Goal: Task Accomplishment & Management: Manage account settings

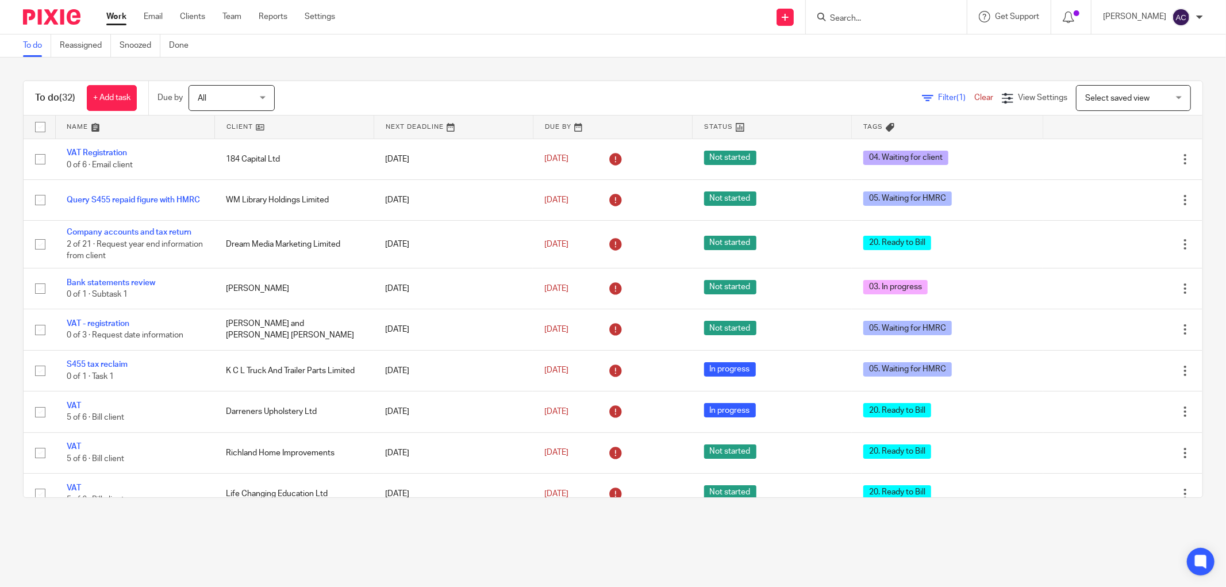
click at [859, 20] on input "Search" at bounding box center [880, 19] width 103 height 10
type input "wm library"
click at [878, 39] on link at bounding box center [898, 44] width 143 height 17
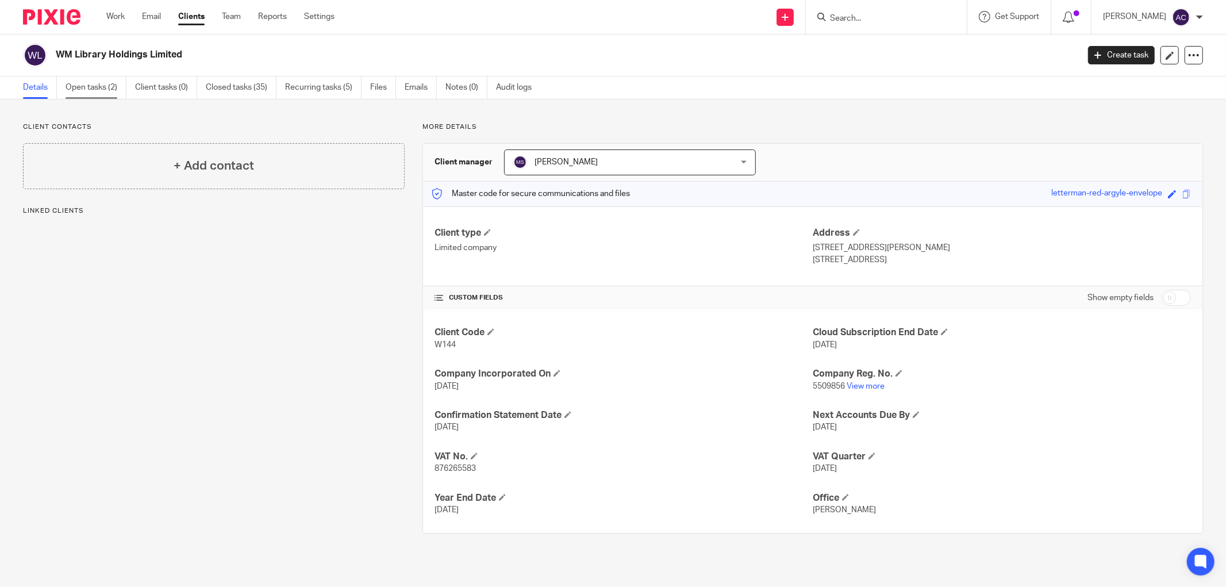
click at [112, 90] on link "Open tasks (2)" at bounding box center [96, 87] width 61 height 22
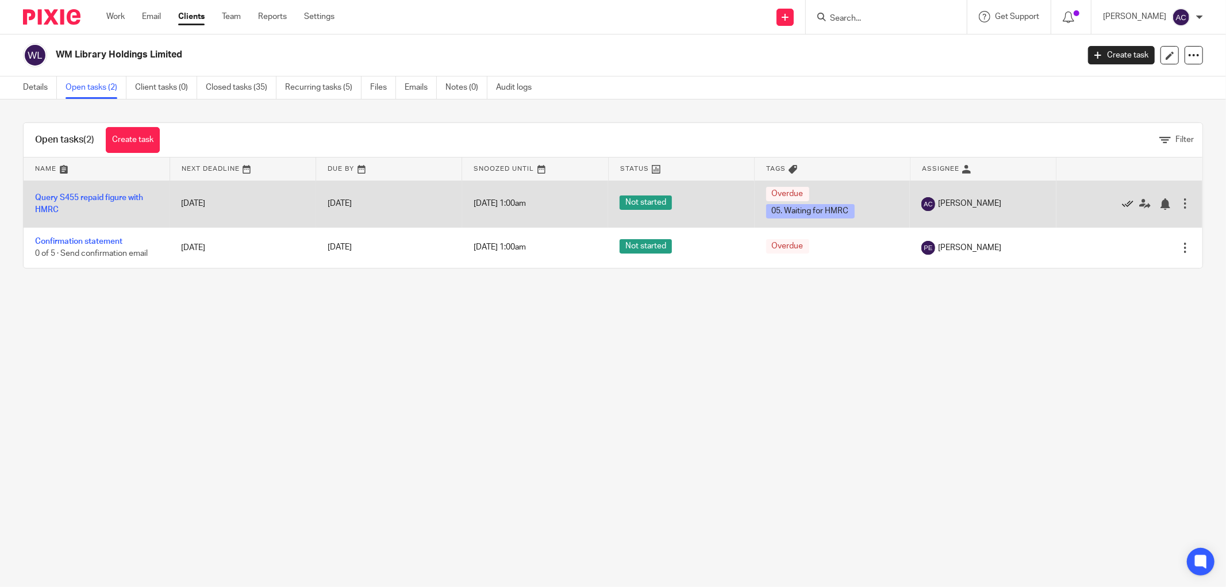
click at [1122, 204] on icon at bounding box center [1127, 203] width 11 height 11
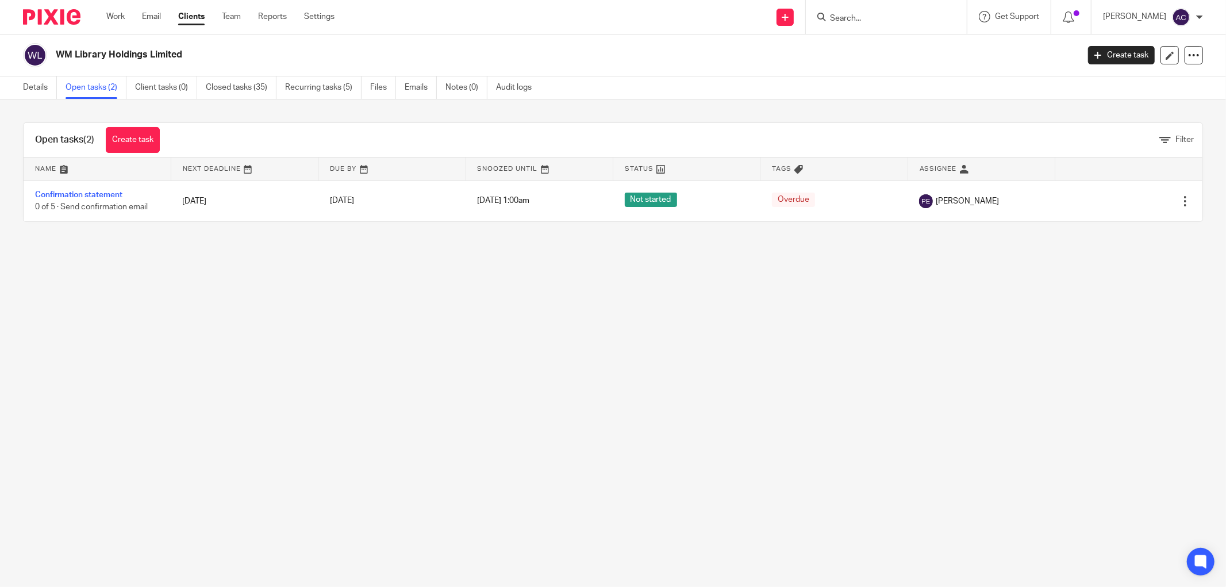
click at [865, 10] on form at bounding box center [890, 17] width 122 height 14
click at [865, 14] on input "Search" at bounding box center [880, 19] width 103 height 10
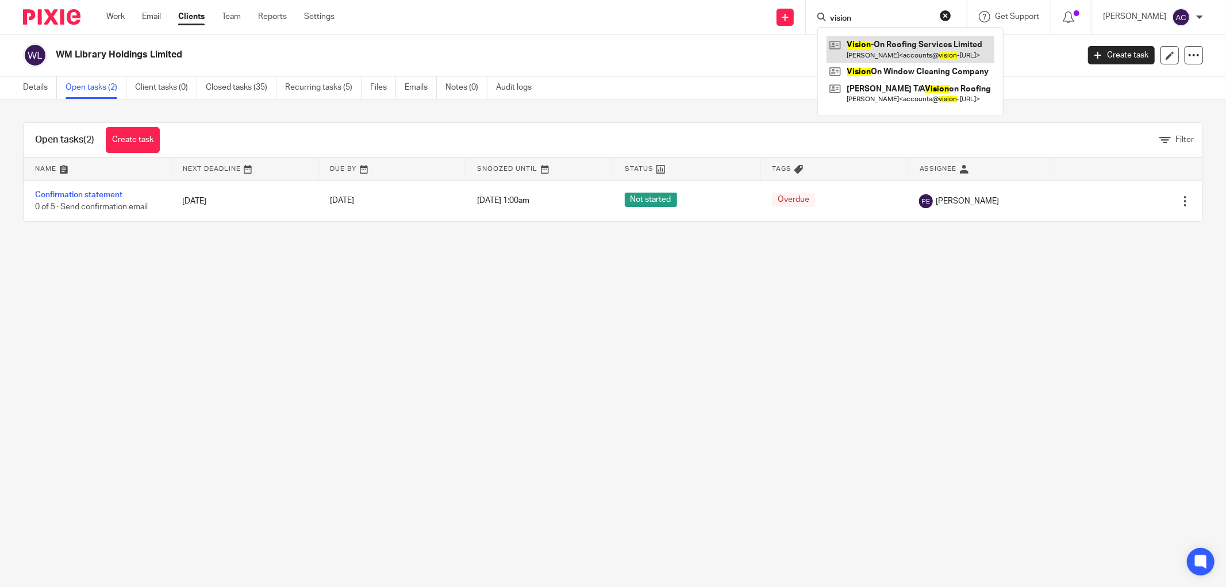
type input "vision"
click at [896, 49] on link at bounding box center [911, 49] width 168 height 26
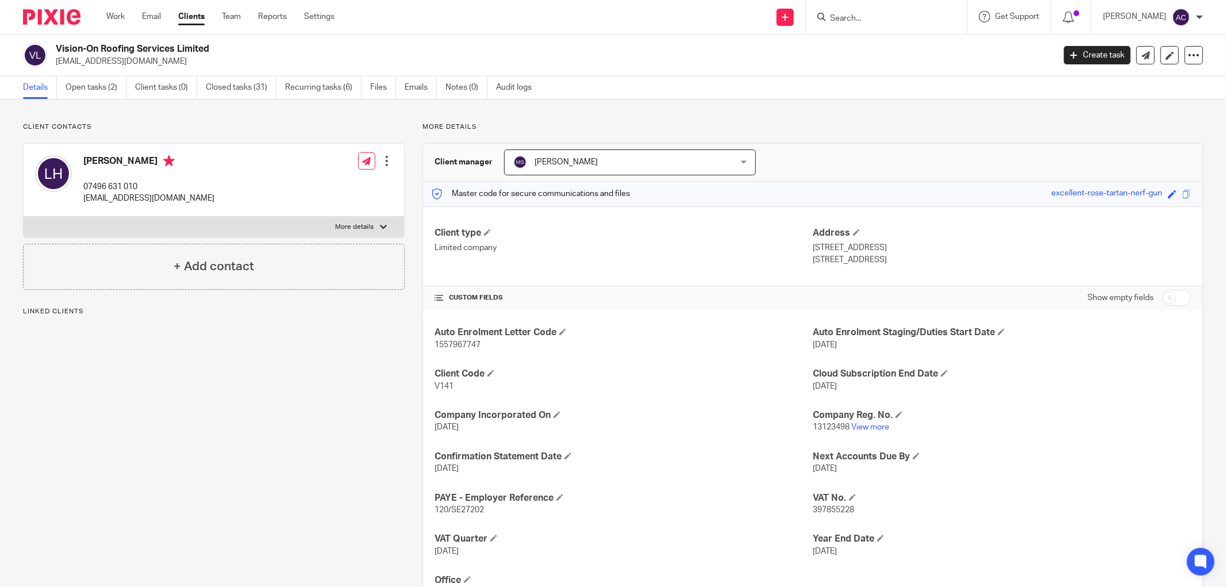
click at [559, 167] on span "[PERSON_NAME]" at bounding box center [610, 162] width 194 height 24
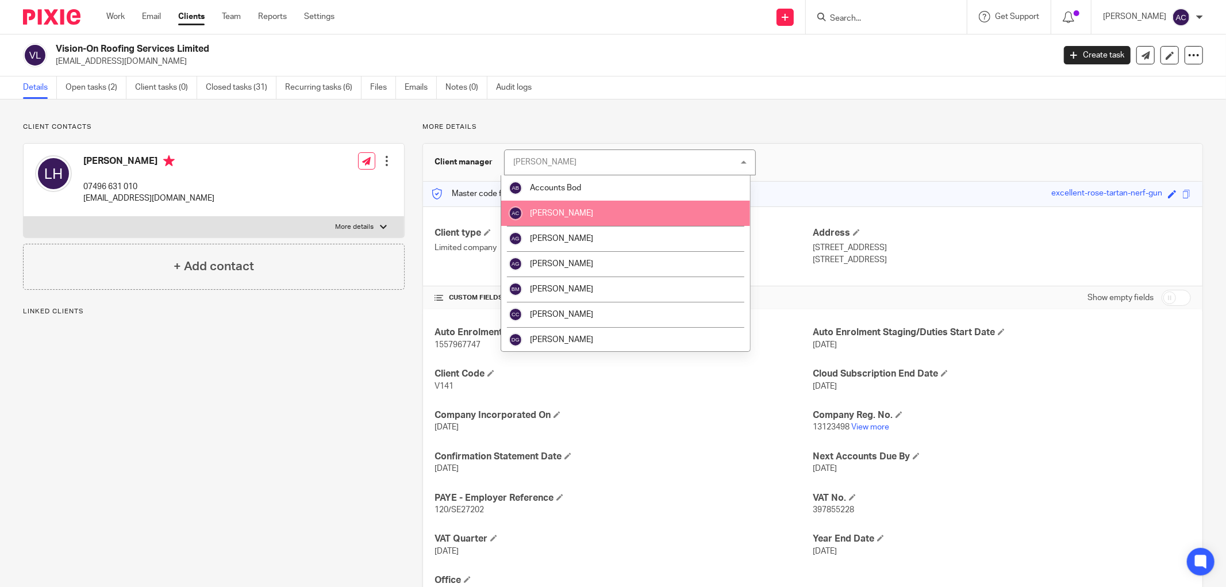
click at [567, 207] on li "[PERSON_NAME]" at bounding box center [625, 213] width 249 height 25
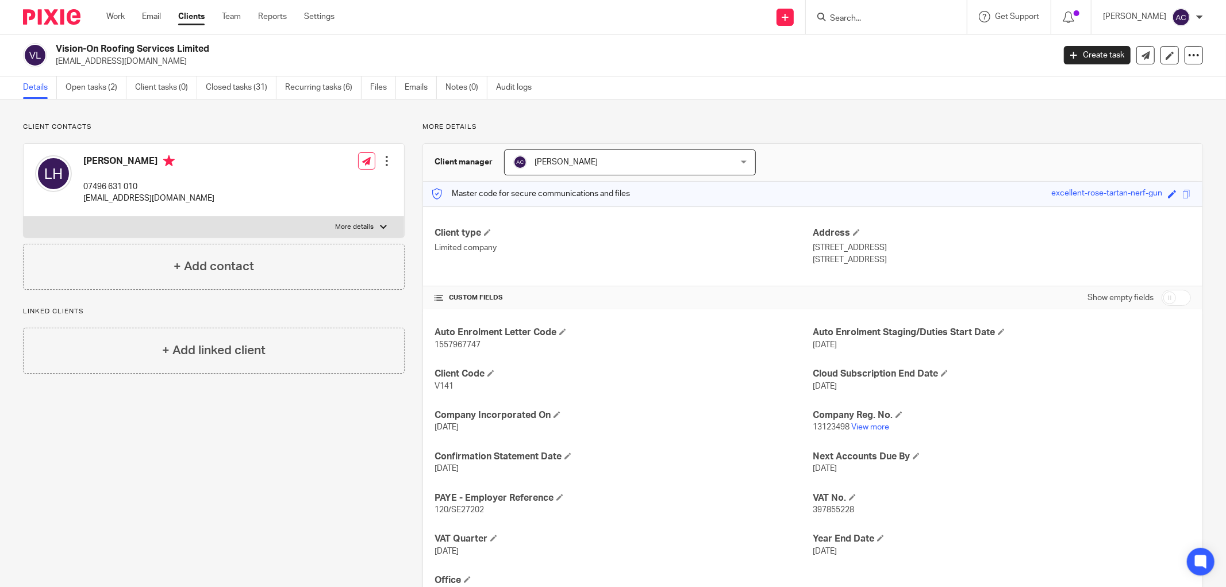
click at [878, 20] on input "Search" at bounding box center [880, 19] width 103 height 10
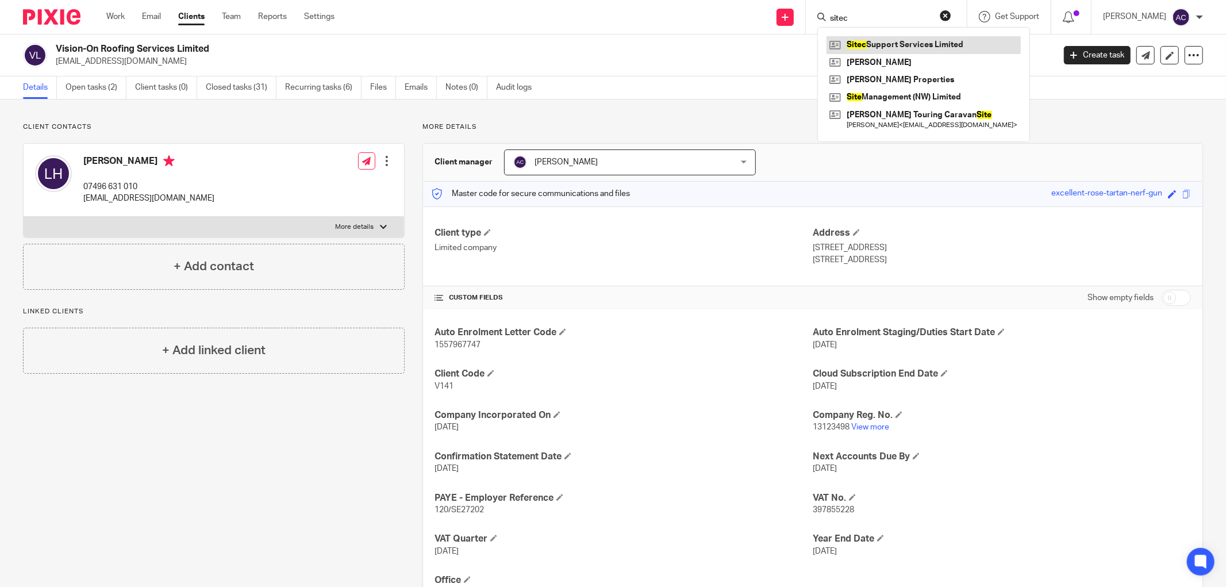
type input "sitec"
click at [884, 46] on link at bounding box center [924, 44] width 194 height 17
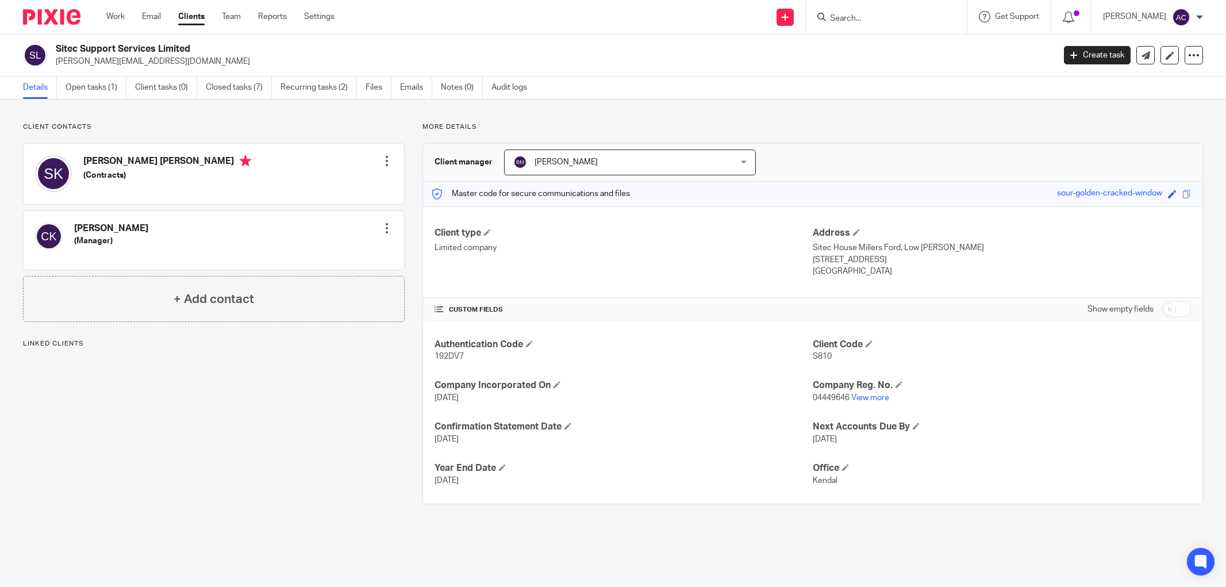
click at [106, 87] on link "Open tasks (1)" at bounding box center [96, 87] width 61 height 22
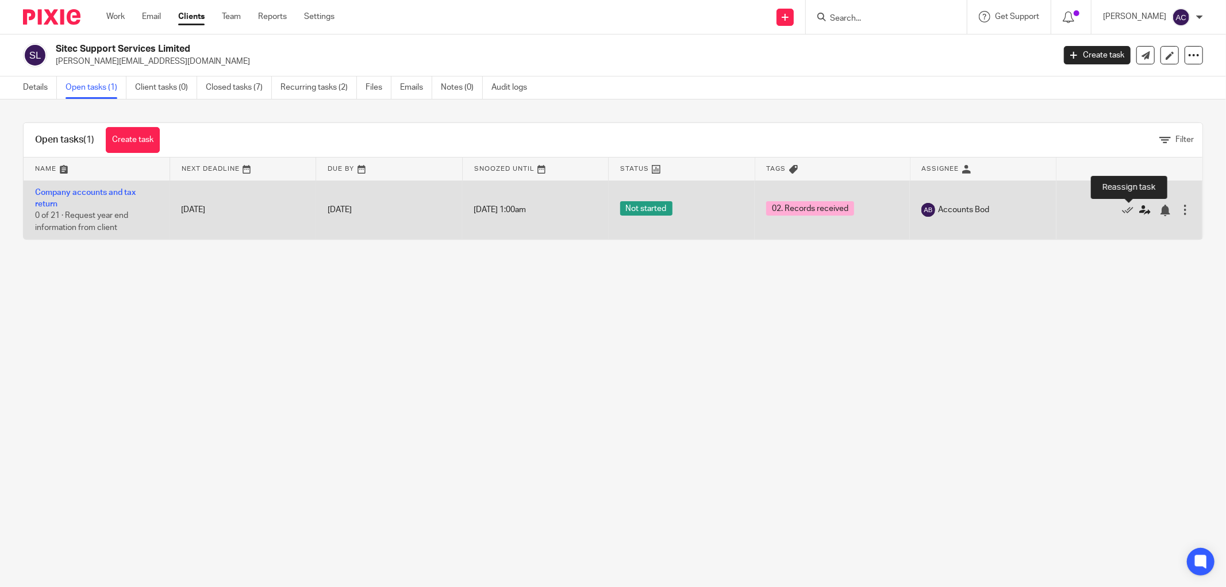
click at [1139, 210] on icon at bounding box center [1144, 210] width 11 height 11
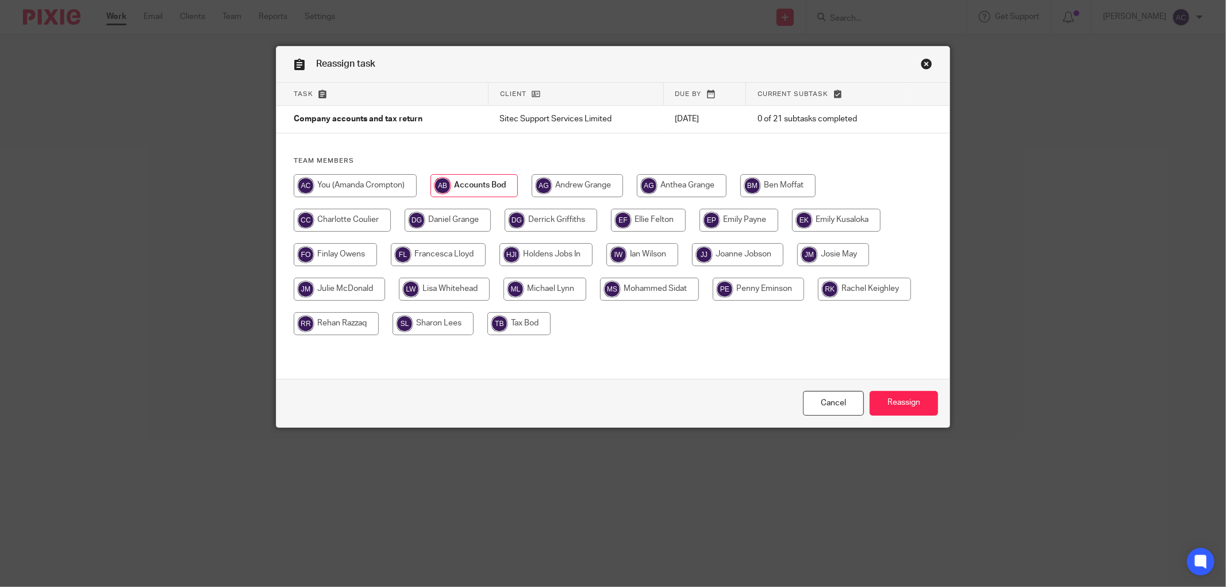
click at [531, 210] on input "radio" at bounding box center [551, 220] width 93 height 23
radio input "true"
click at [915, 399] on input "Reassign" at bounding box center [904, 403] width 68 height 25
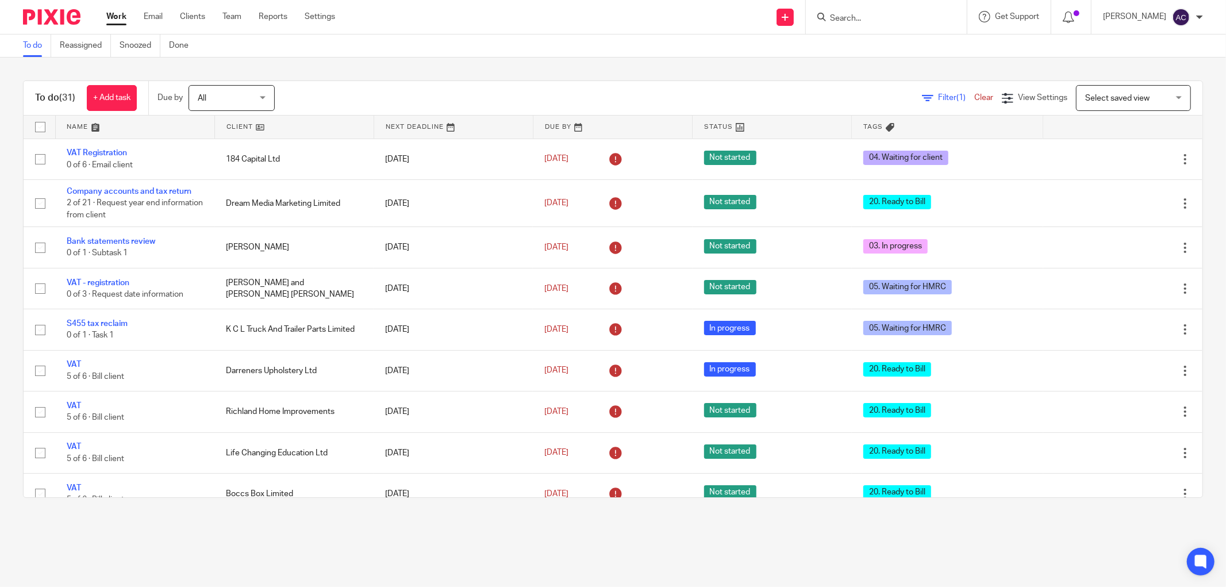
click at [854, 18] on input "Search" at bounding box center [880, 19] width 103 height 10
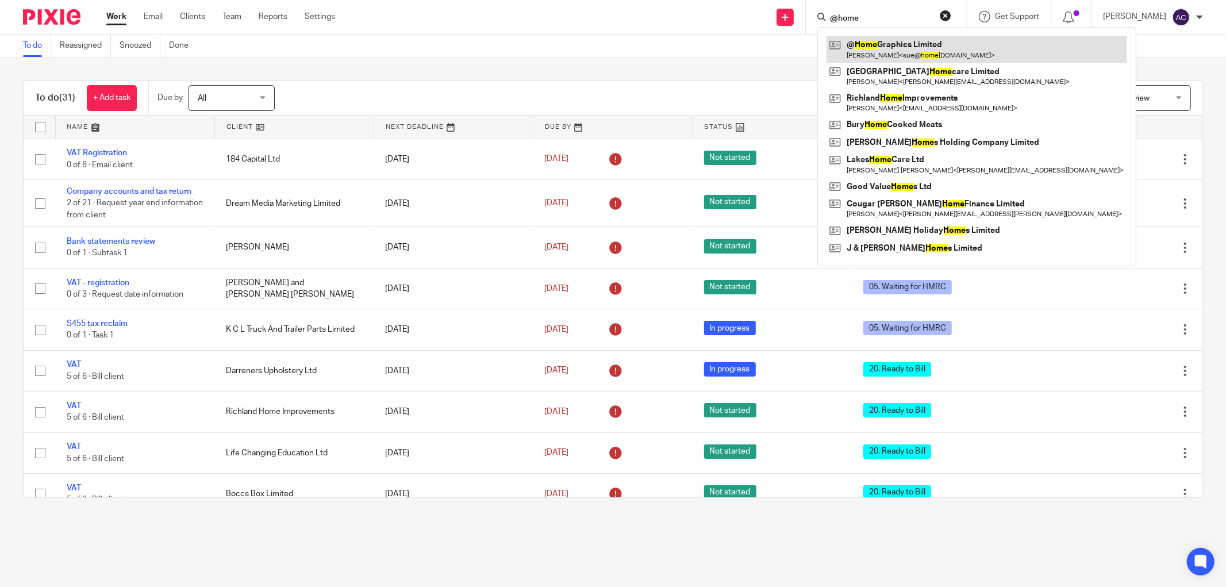
type input "@home"
click at [888, 53] on link at bounding box center [977, 49] width 301 height 26
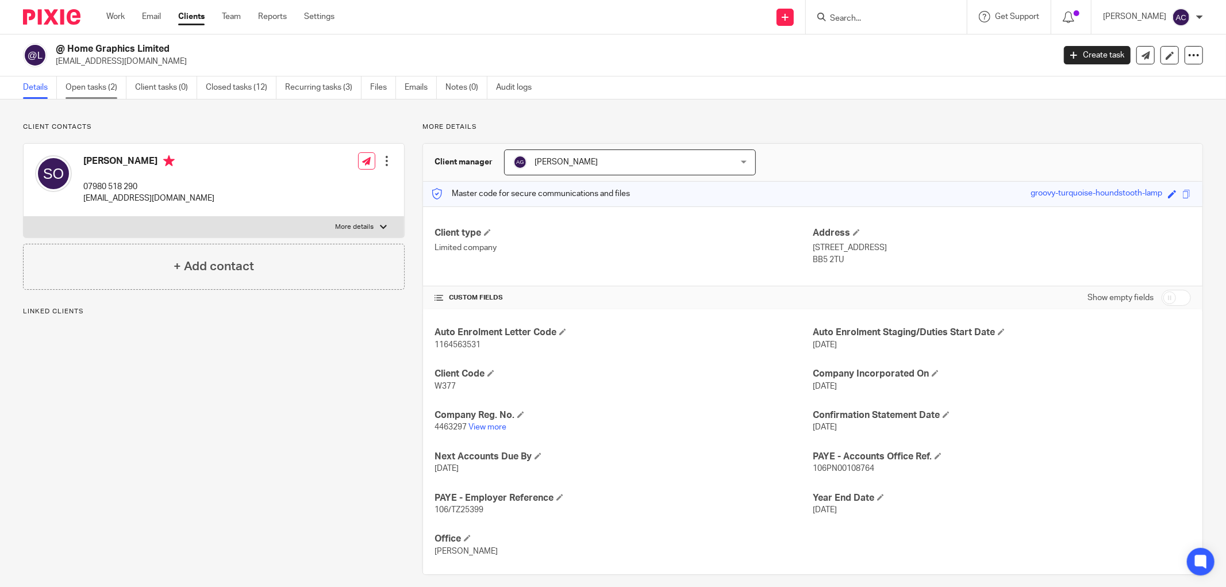
click at [95, 88] on link "Open tasks (2)" at bounding box center [96, 87] width 61 height 22
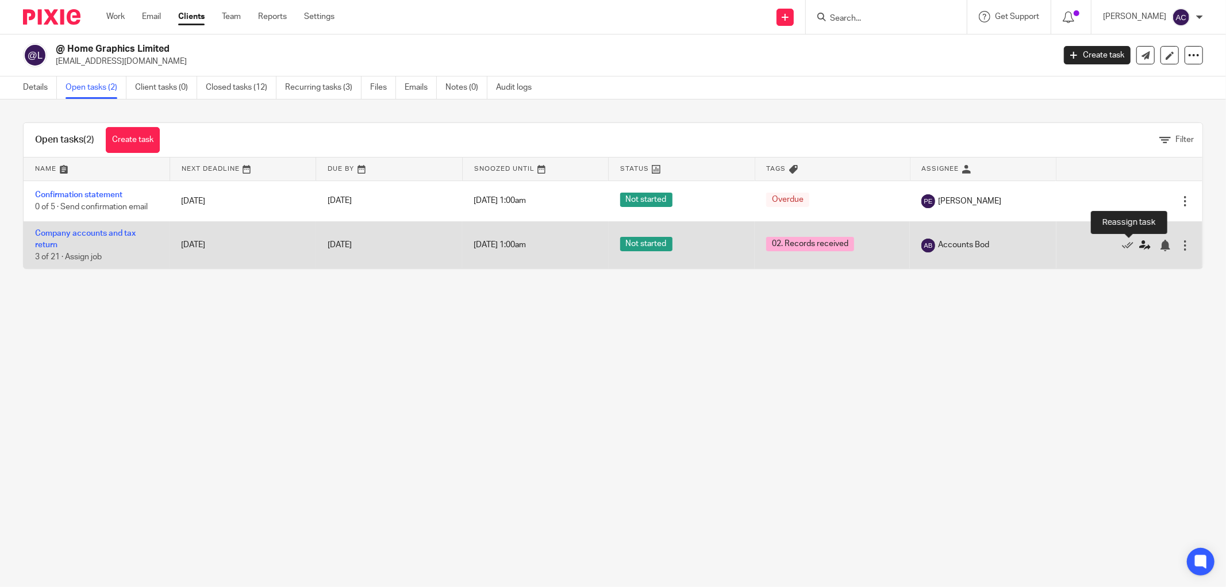
click at [1139, 248] on icon at bounding box center [1144, 245] width 11 height 11
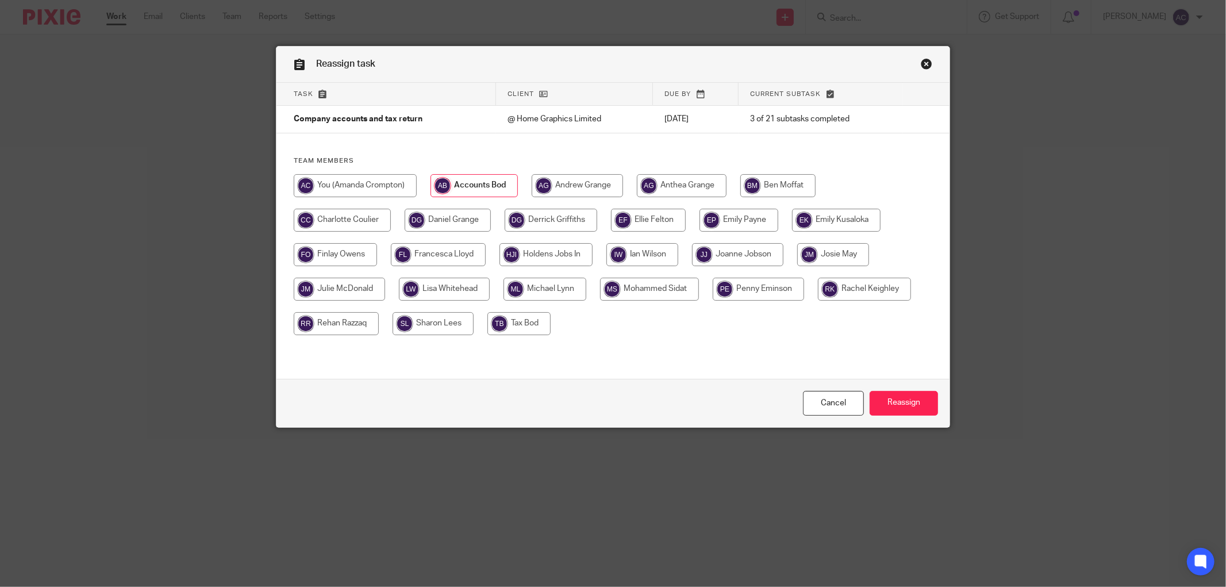
click at [686, 289] on input "radio" at bounding box center [649, 289] width 99 height 23
radio input "true"
click at [895, 406] on input "Reassign" at bounding box center [904, 403] width 68 height 25
